Goal: Information Seeking & Learning: Check status

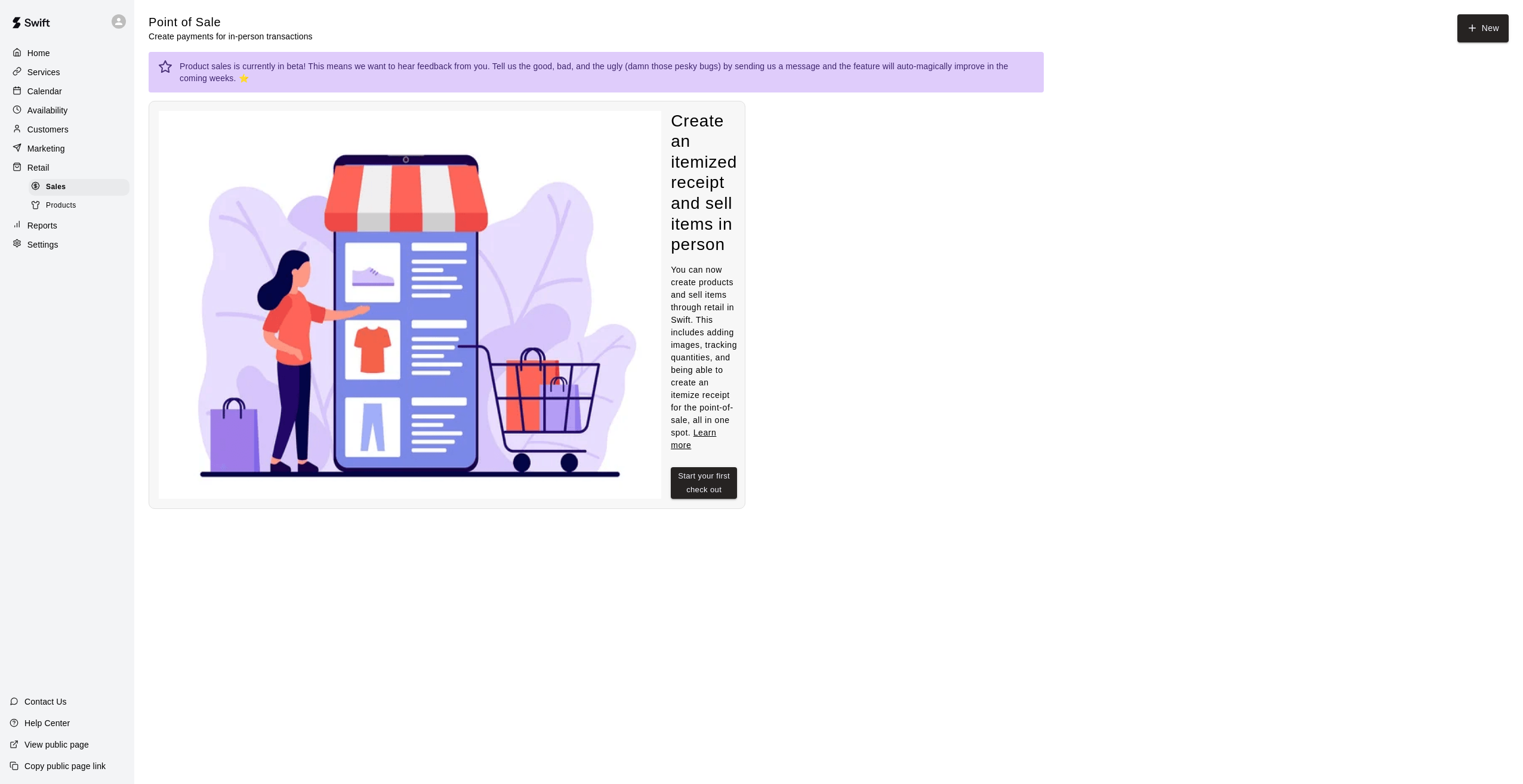
click at [49, 172] on div "Retail" at bounding box center [67, 167] width 116 height 18
click at [56, 154] on p "Marketing" at bounding box center [46, 148] width 37 height 12
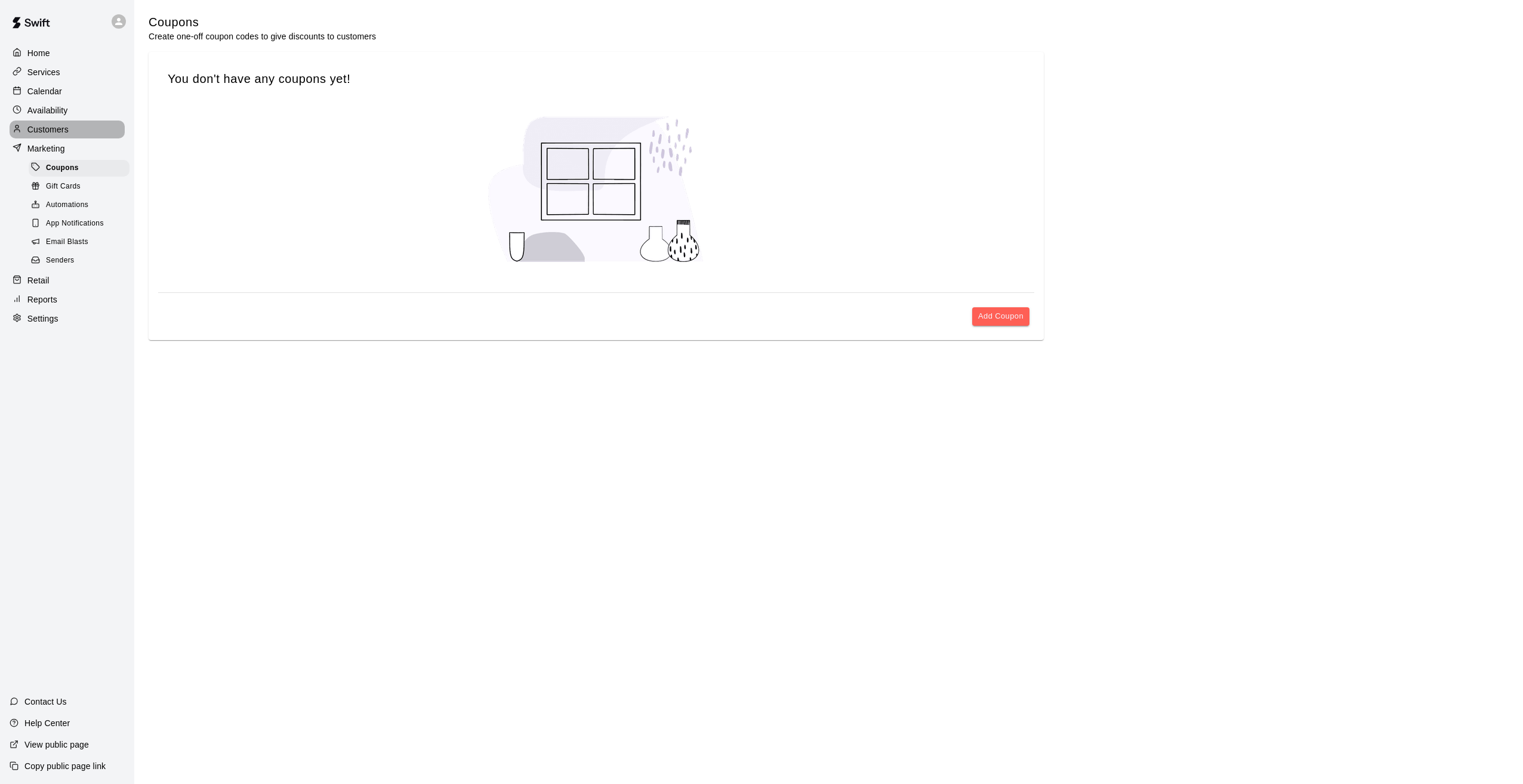
click at [48, 130] on p "Customers" at bounding box center [48, 129] width 41 height 12
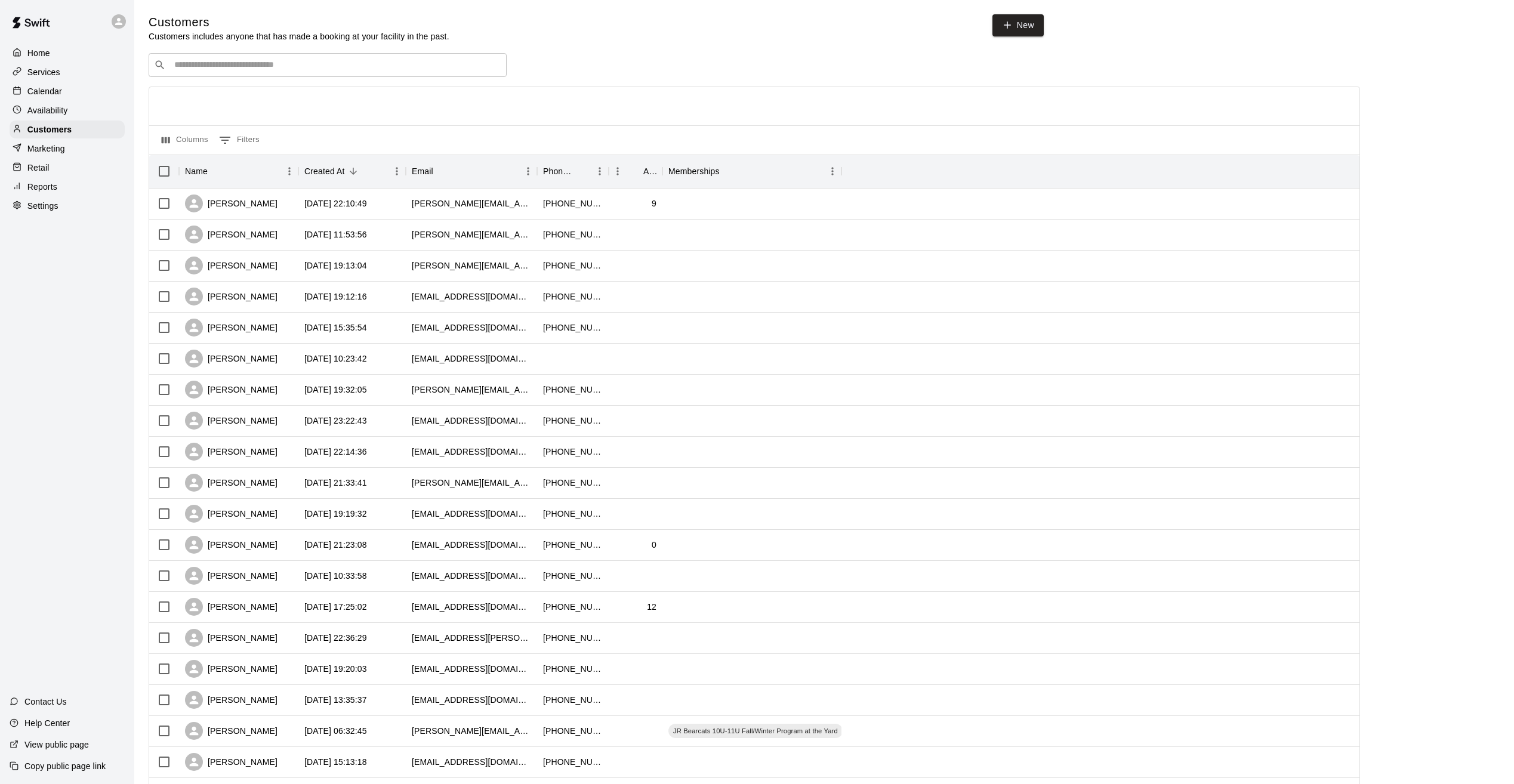
click at [42, 193] on p "Reports" at bounding box center [42, 186] width 30 height 12
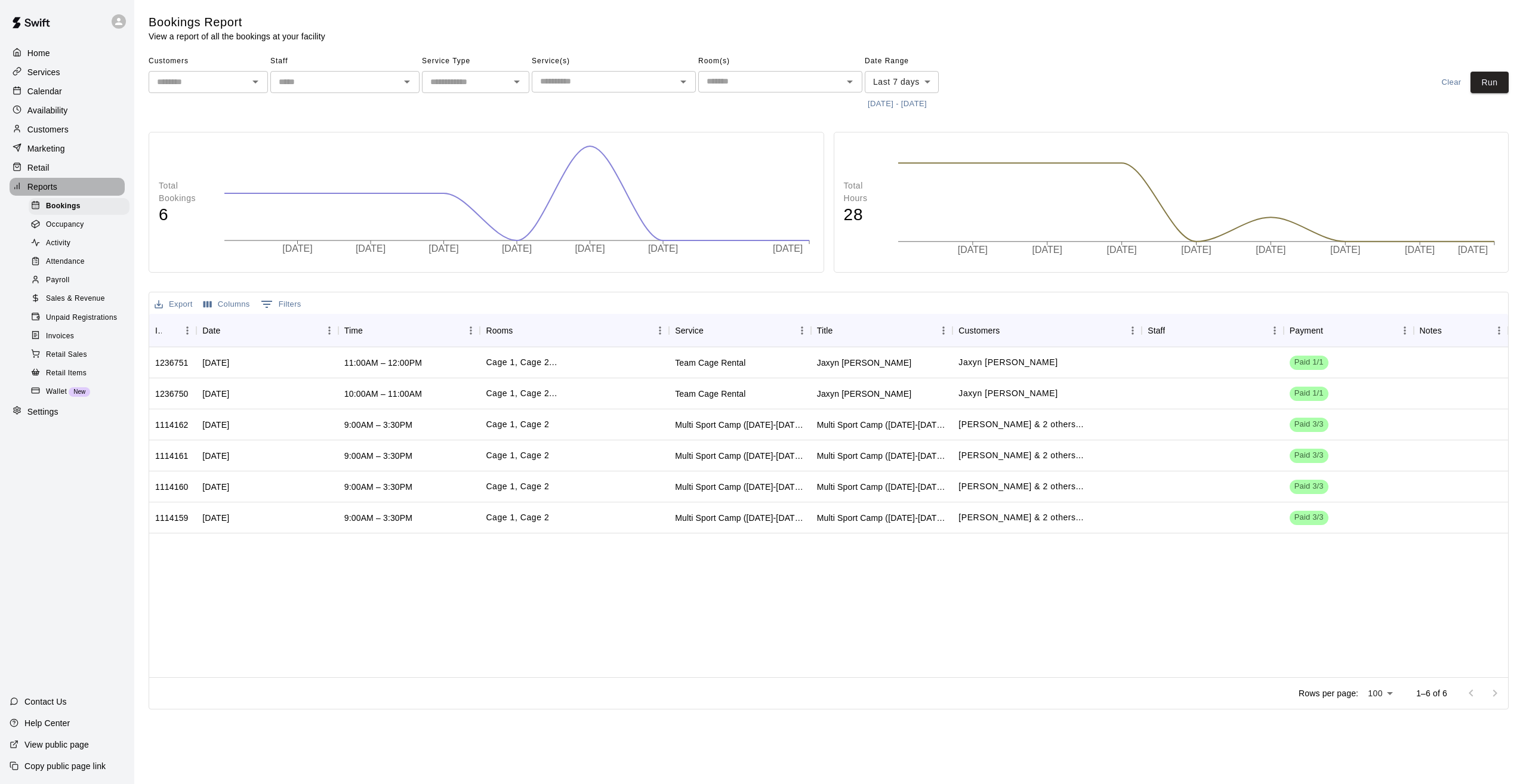
click at [52, 193] on p "Reports" at bounding box center [42, 186] width 30 height 12
click at [52, 184] on div "Reports" at bounding box center [67, 186] width 116 height 18
click at [49, 304] on span "Sales & Revenue" at bounding box center [75, 299] width 59 height 12
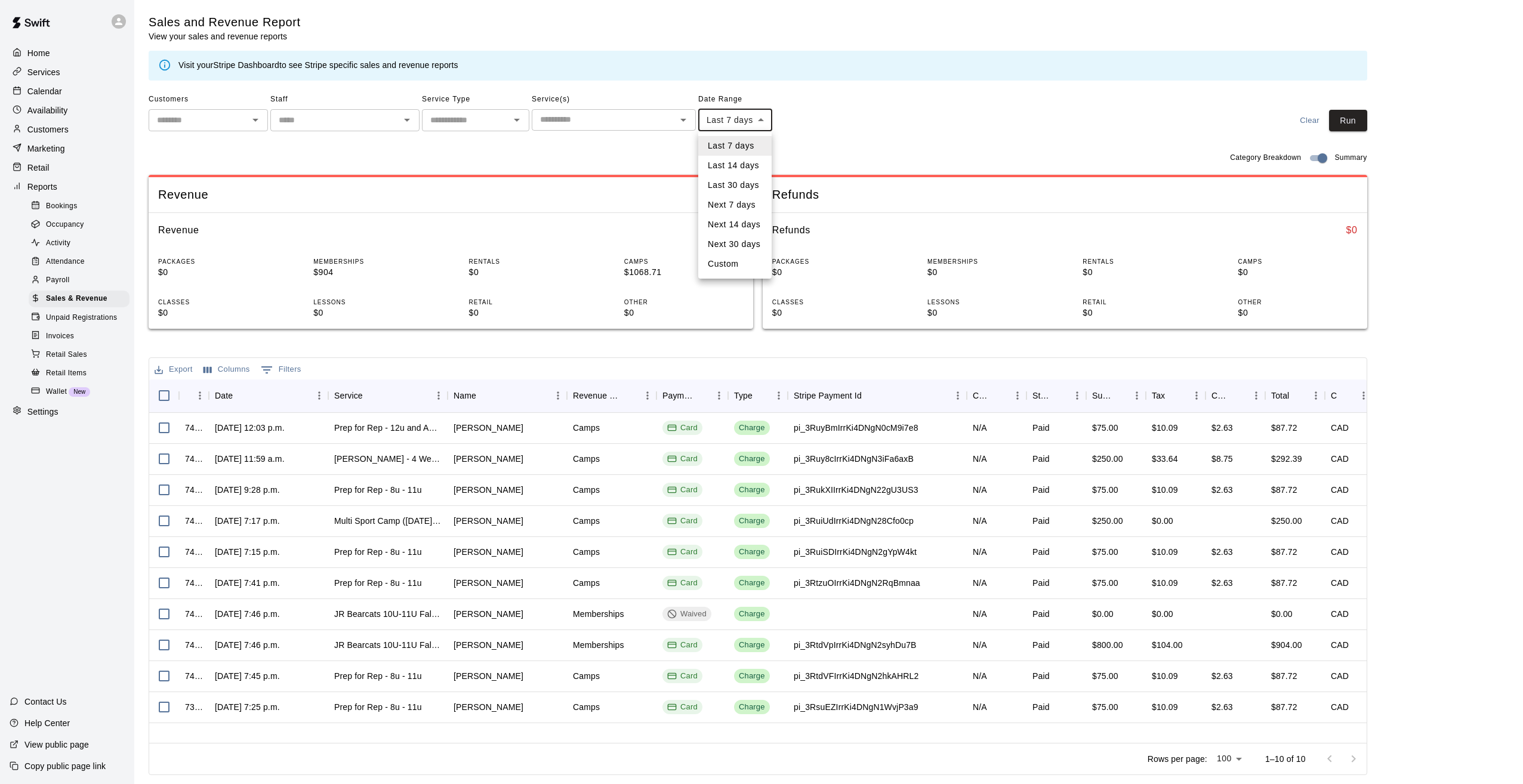
click at [755, 117] on body "Home Services Calendar Availability Customers Marketing Retail Reports Bookings…" at bounding box center [761, 389] width 1523 height 779
click at [744, 169] on li "Last 14 days" at bounding box center [735, 165] width 74 height 20
click at [1338, 117] on button "Run" at bounding box center [1348, 121] width 38 height 22
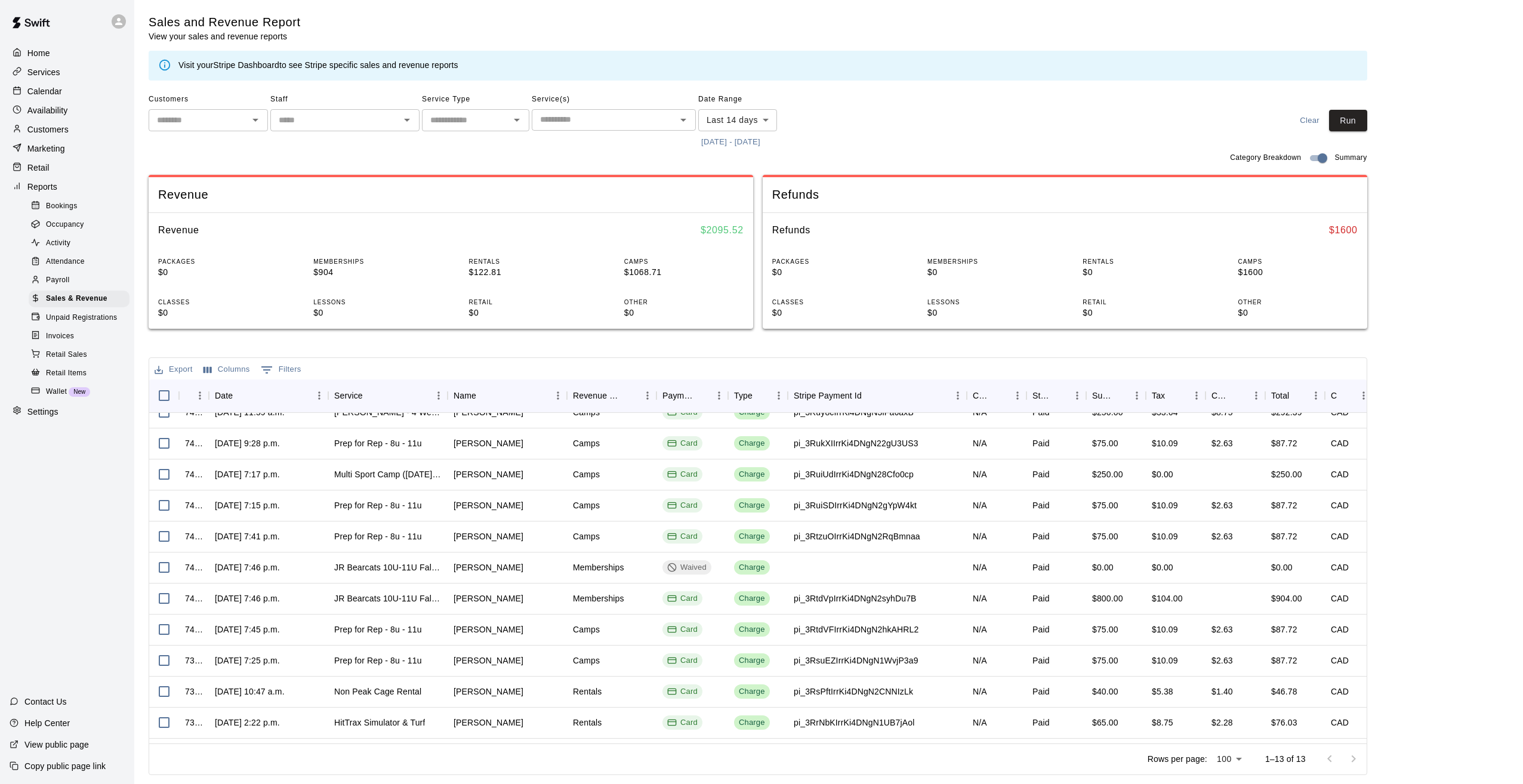
scroll to position [82, 0]
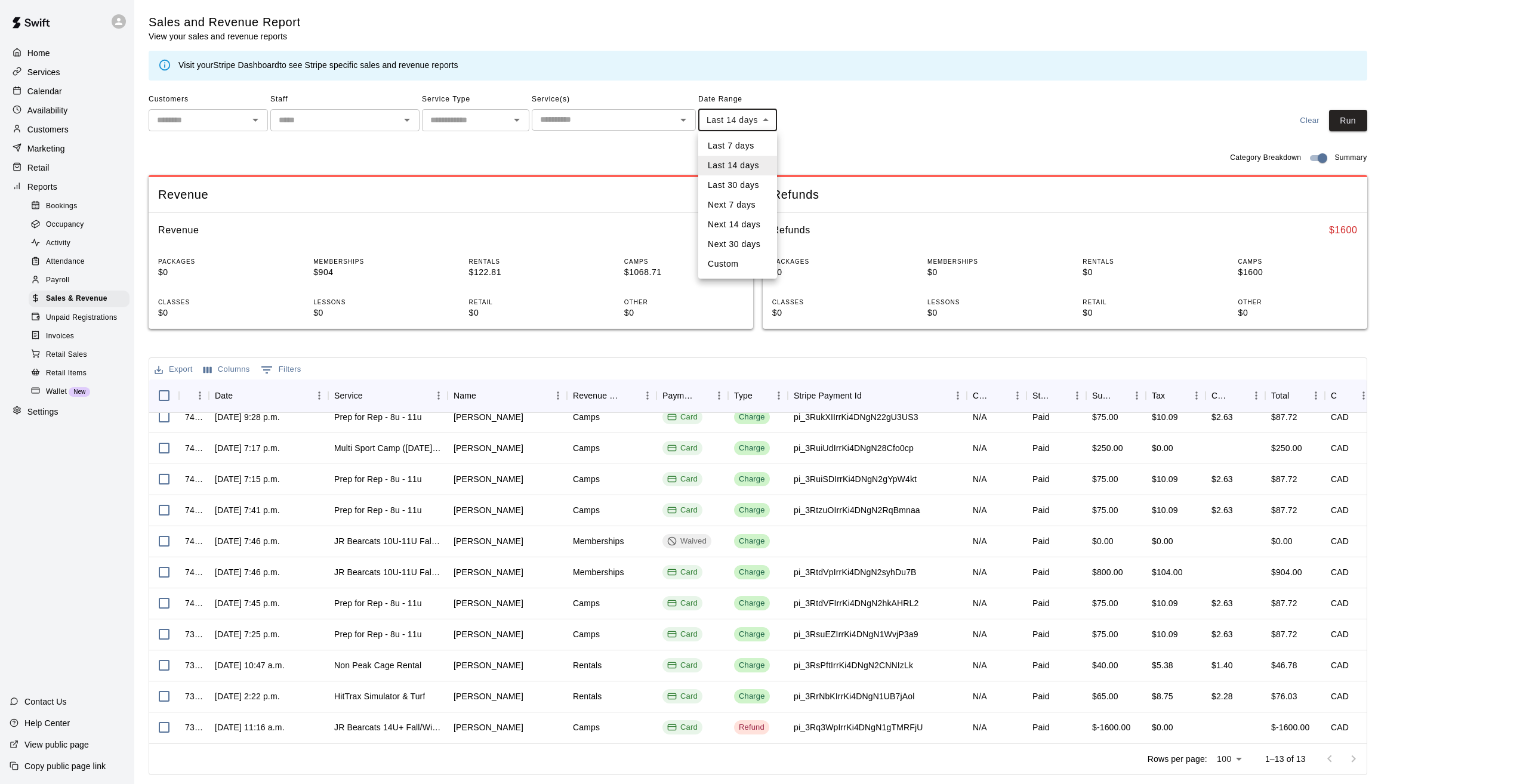
click at [759, 115] on body "Home Services Calendar Availability Customers Marketing Retail Reports Bookings…" at bounding box center [761, 389] width 1523 height 779
click at [714, 185] on li "Last 30 days" at bounding box center [738, 184] width 79 height 20
type input "*****"
click at [1355, 115] on button "Run" at bounding box center [1348, 121] width 38 height 22
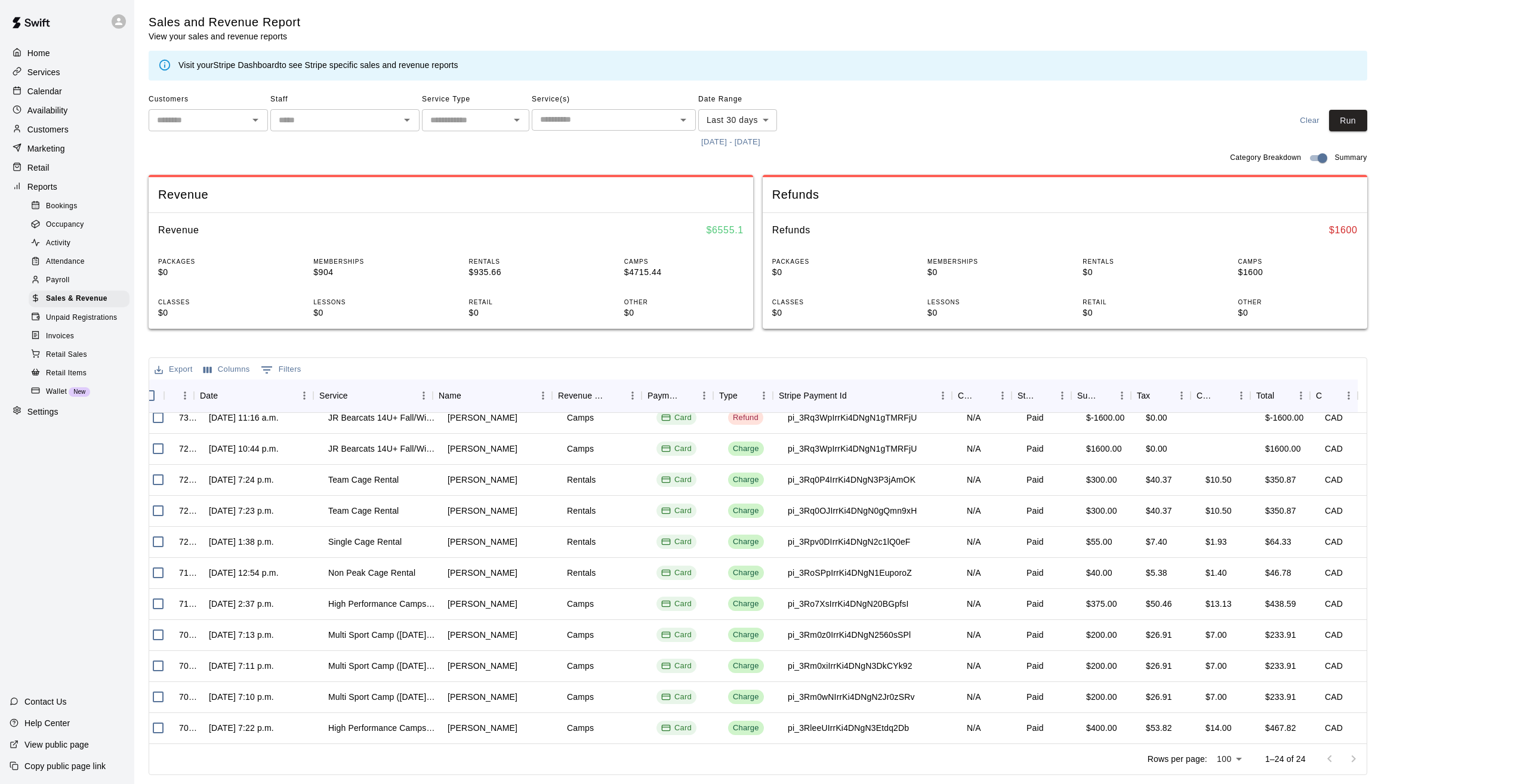
scroll to position [363, 15]
